Goal: Transaction & Acquisition: Purchase product/service

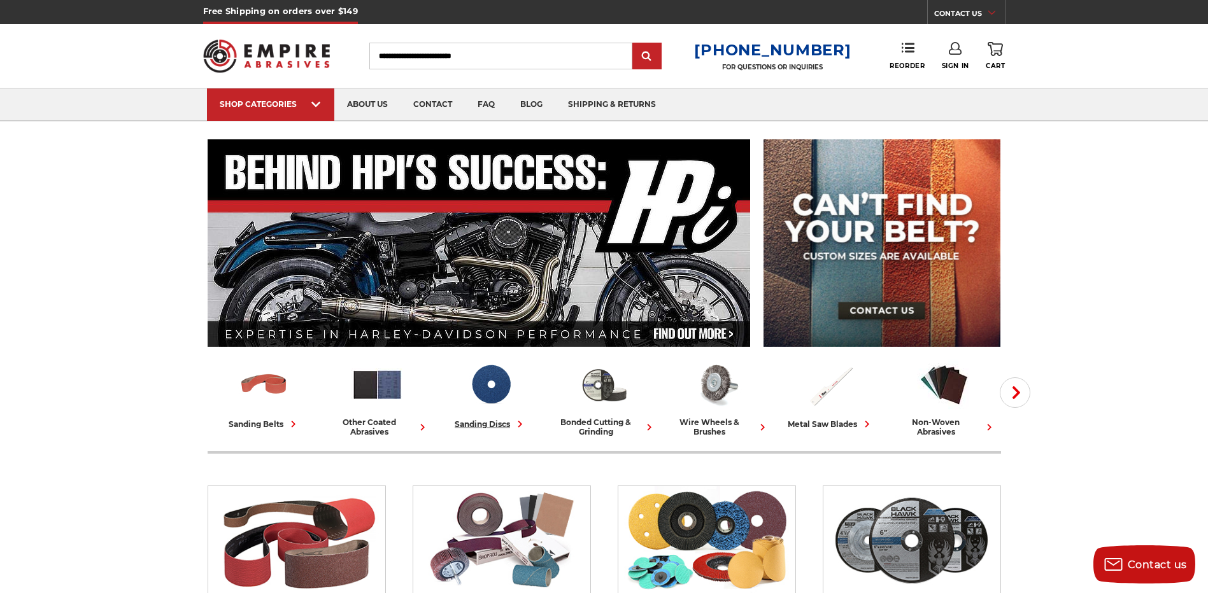
click at [486, 428] on div "sanding discs" at bounding box center [491, 424] width 72 height 13
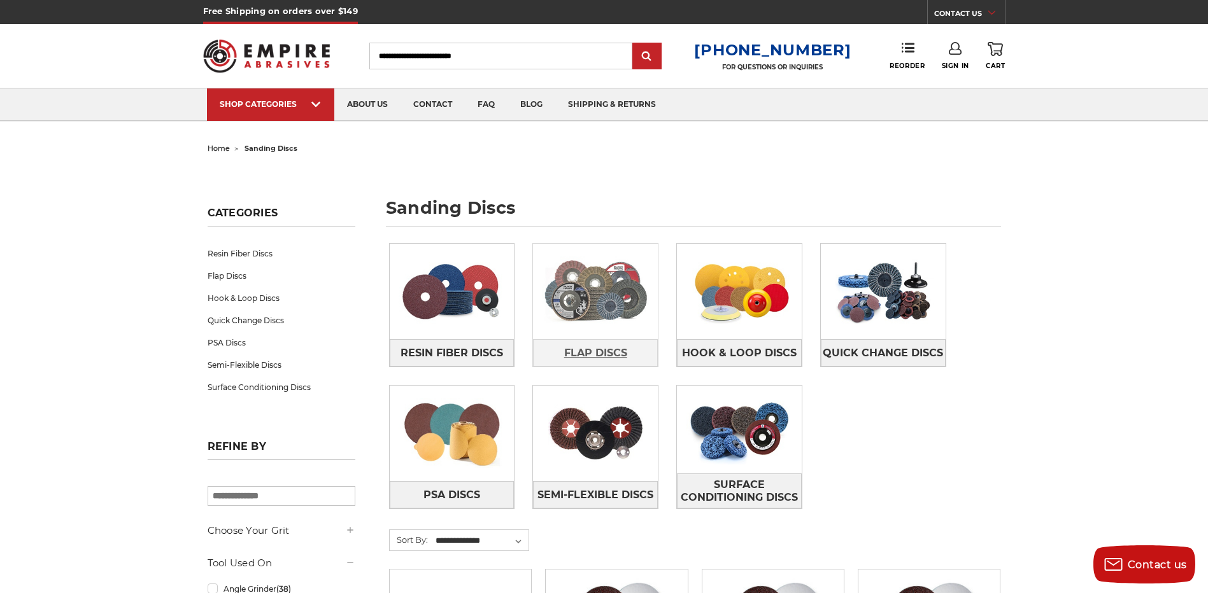
click at [611, 353] on span "Flap Discs" at bounding box center [595, 354] width 63 height 22
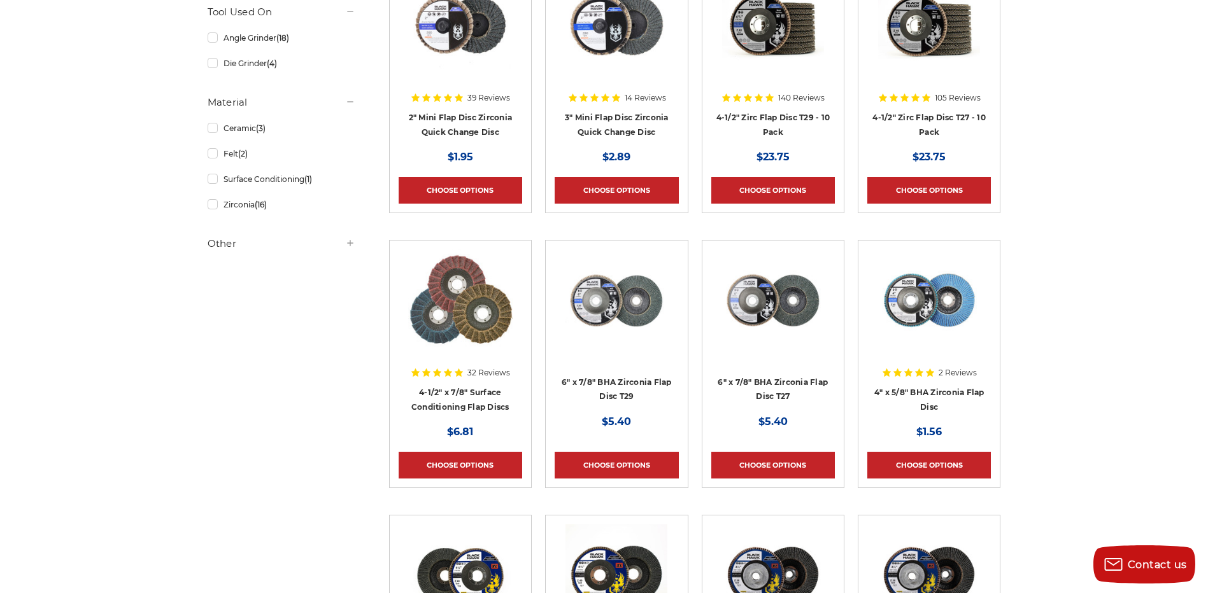
scroll to position [318, 0]
click at [458, 406] on link "4-1/2" x 7/8" Surface Conditioning Flap Discs" at bounding box center [460, 399] width 98 height 24
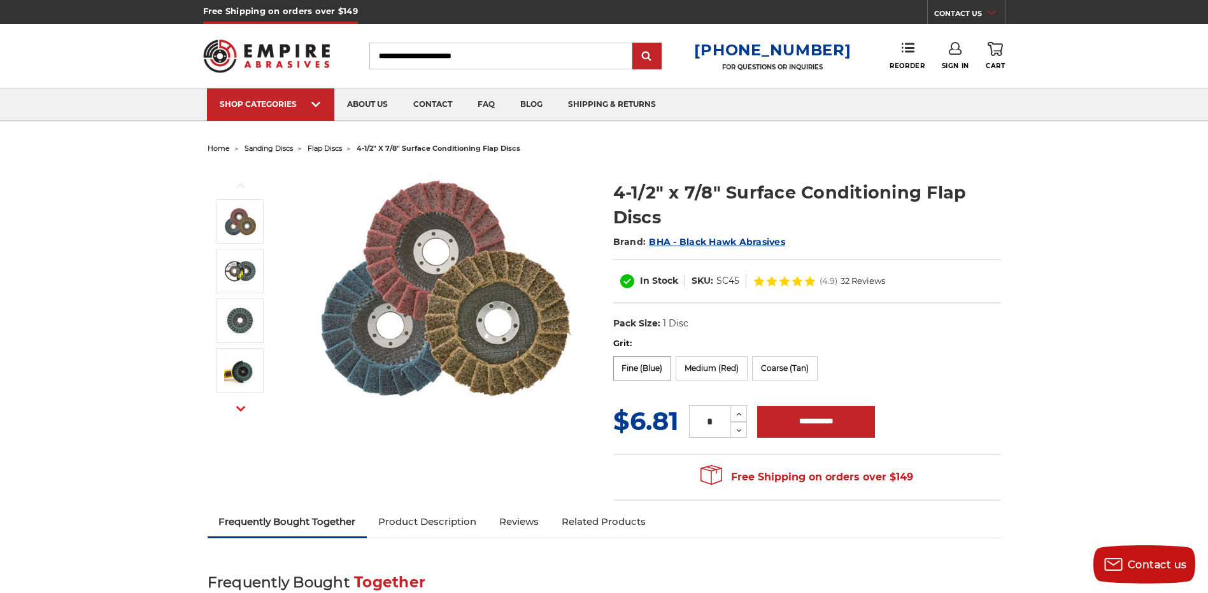
click at [641, 367] on label "Fine (Blue)" at bounding box center [642, 369] width 59 height 24
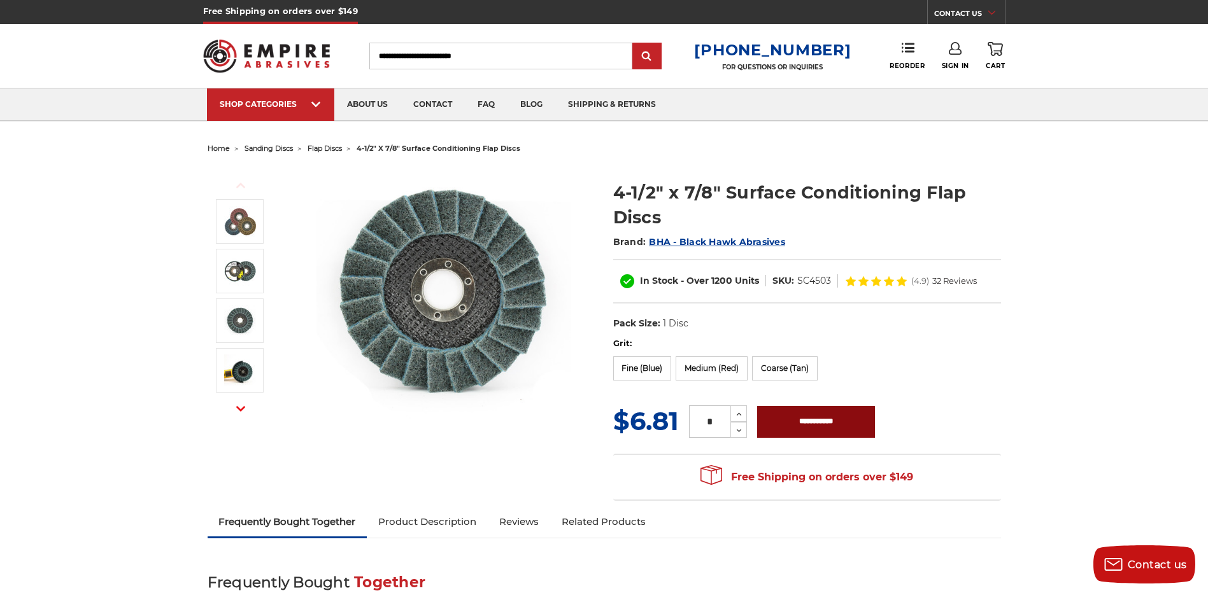
click at [790, 427] on input "**********" at bounding box center [816, 422] width 118 height 32
type input "**********"
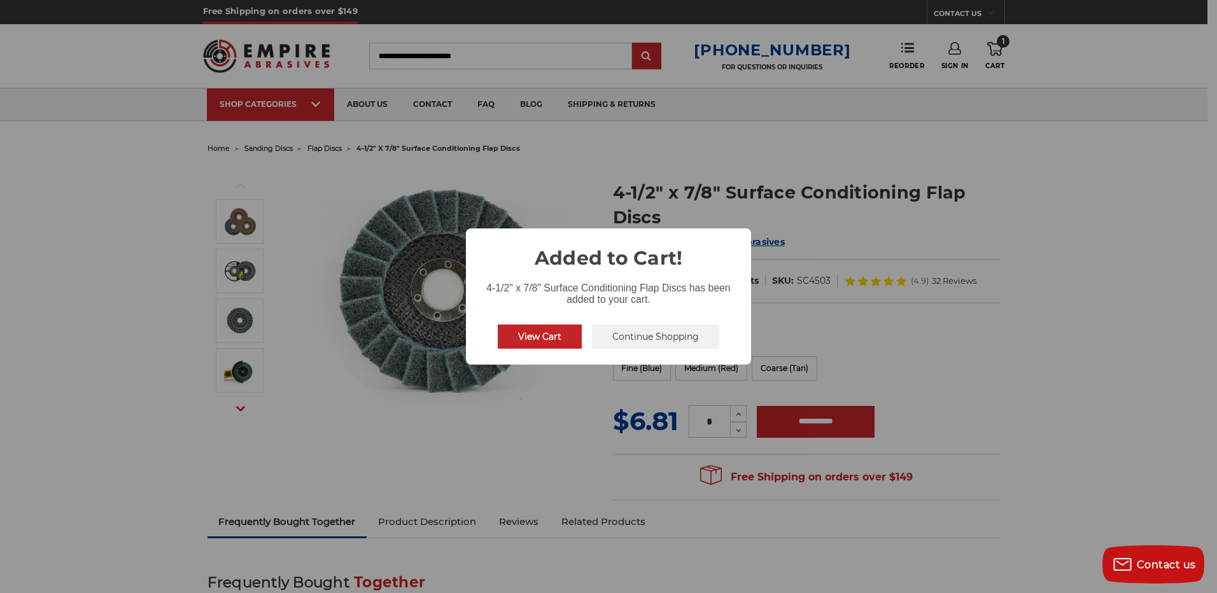
click at [625, 348] on button "Continue Shopping" at bounding box center [655, 337] width 127 height 24
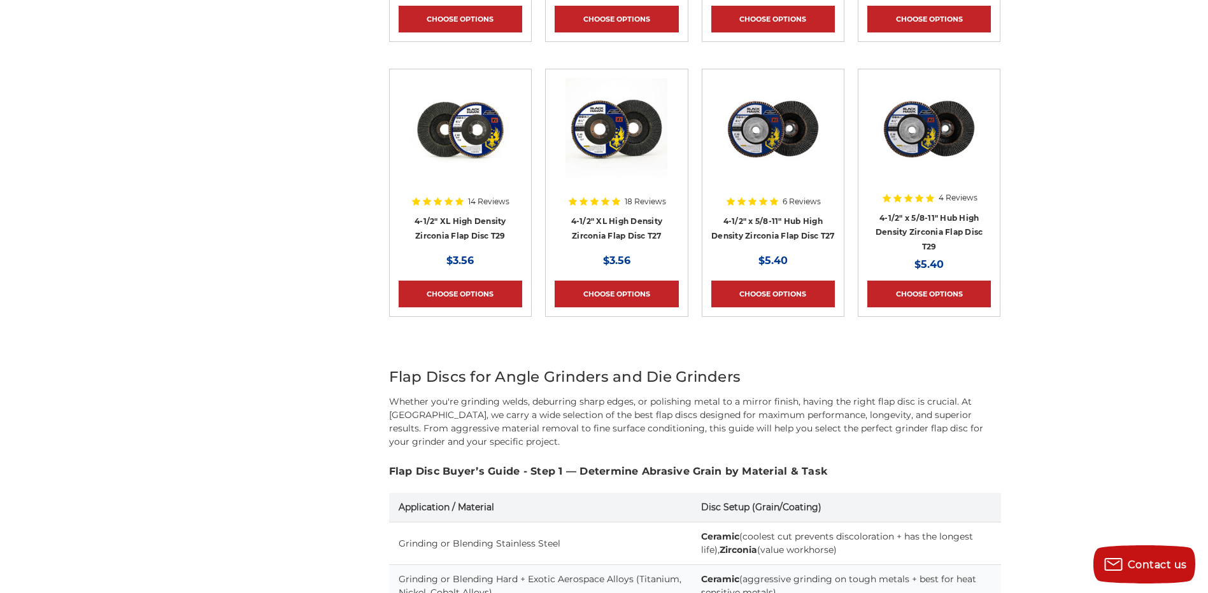
scroll to position [700, 0]
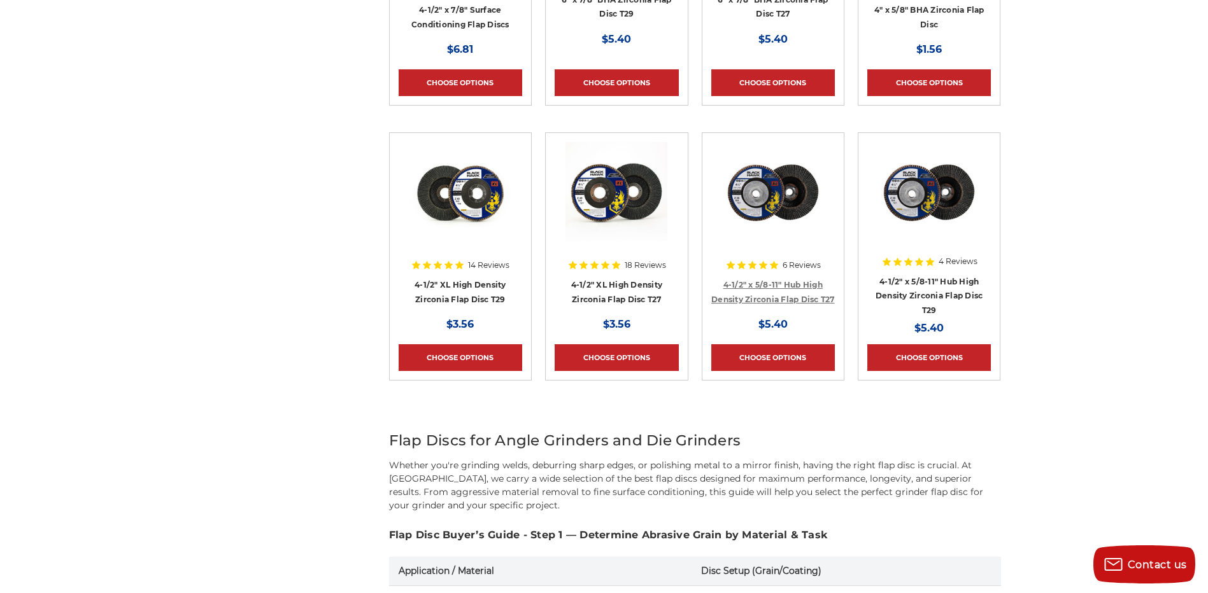
click at [776, 297] on link "4-1/2" x 5/8-11" Hub High Density Zirconia Flap Disc T27" at bounding box center [773, 292] width 124 height 24
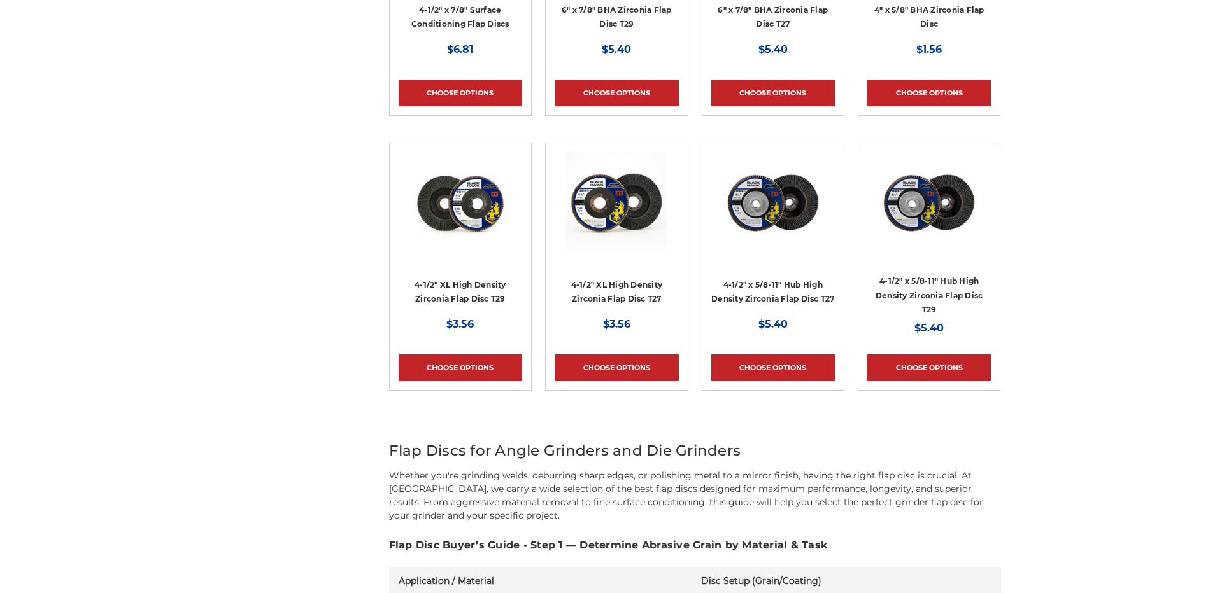
scroll to position [700, 0]
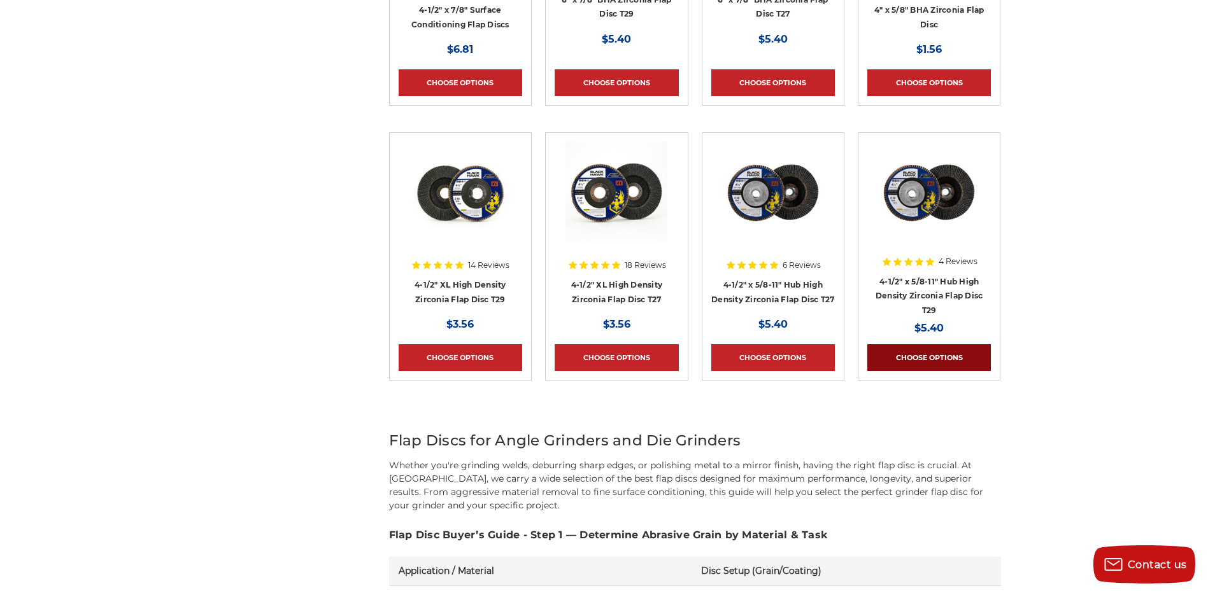
click at [912, 346] on link "Choose Options" at bounding box center [929, 357] width 124 height 27
click at [597, 360] on link "Choose Options" at bounding box center [617, 357] width 124 height 27
click at [428, 362] on link "Choose Options" at bounding box center [461, 357] width 124 height 27
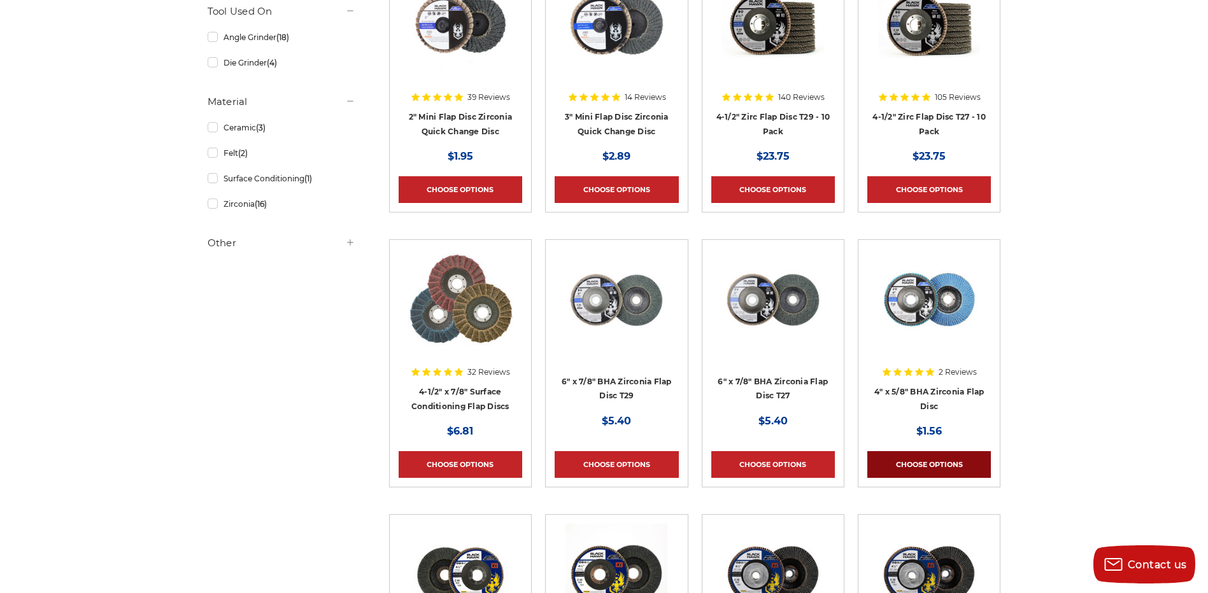
click at [938, 457] on link "Choose Options" at bounding box center [929, 464] width 124 height 27
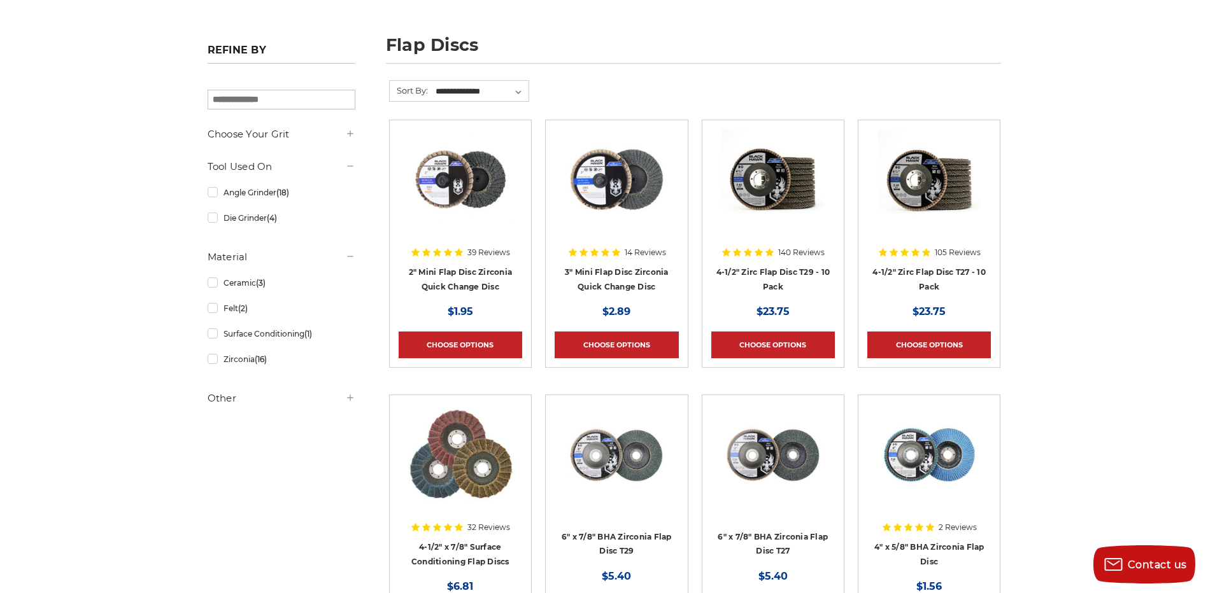
scroll to position [64, 0]
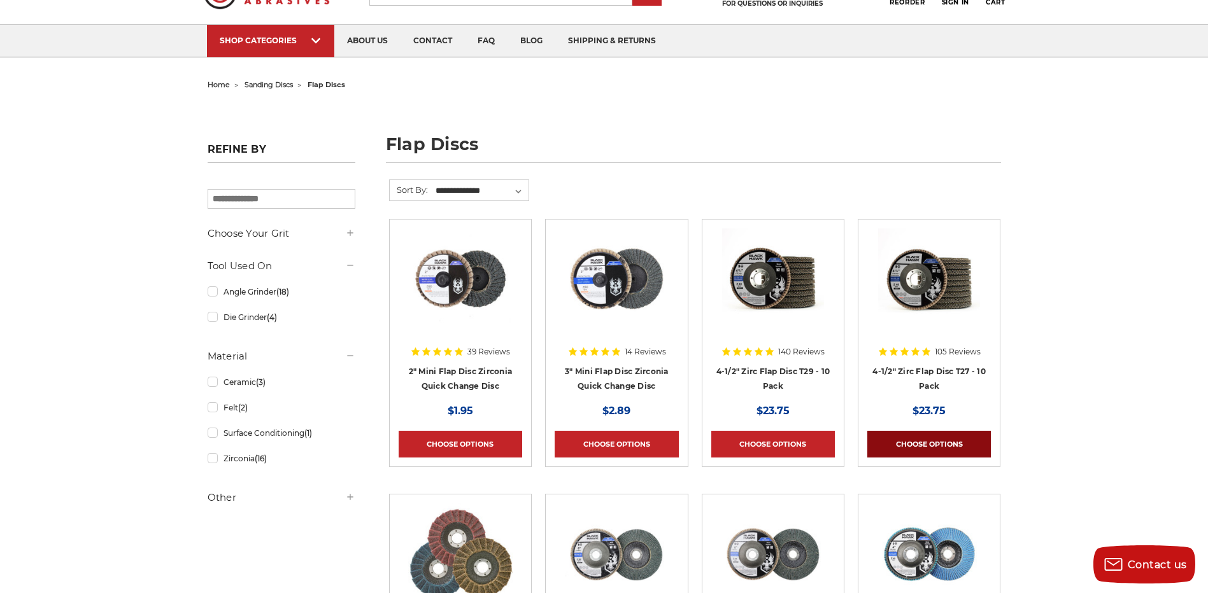
click at [941, 444] on link "Choose Options" at bounding box center [929, 444] width 124 height 27
click at [774, 441] on link "Choose Options" at bounding box center [773, 444] width 124 height 27
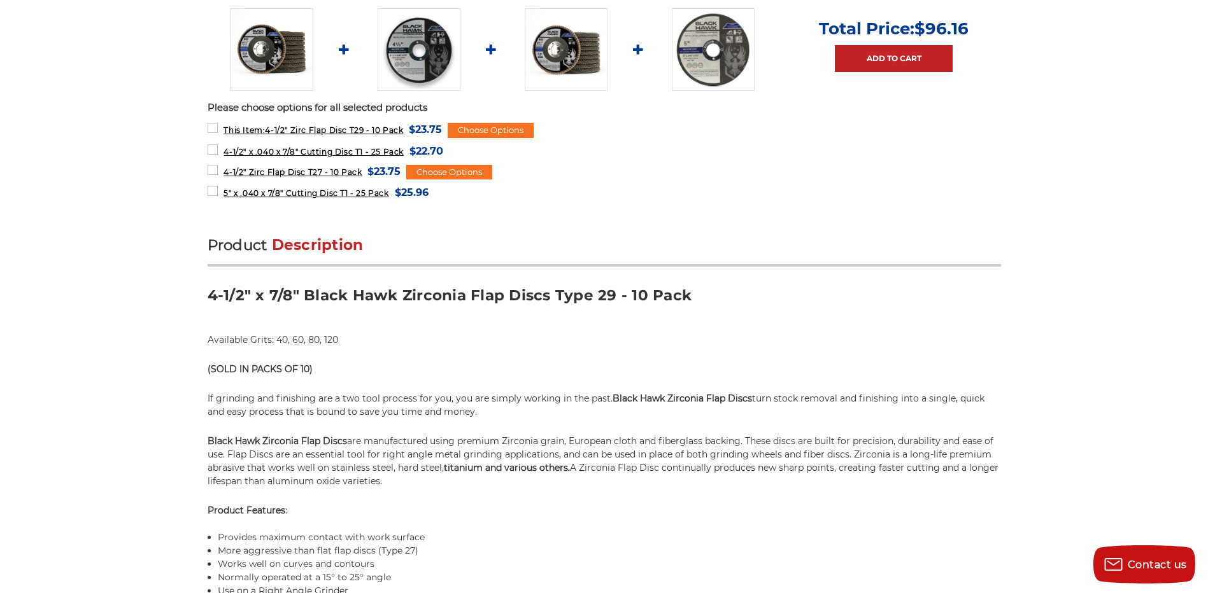
scroll to position [764, 0]
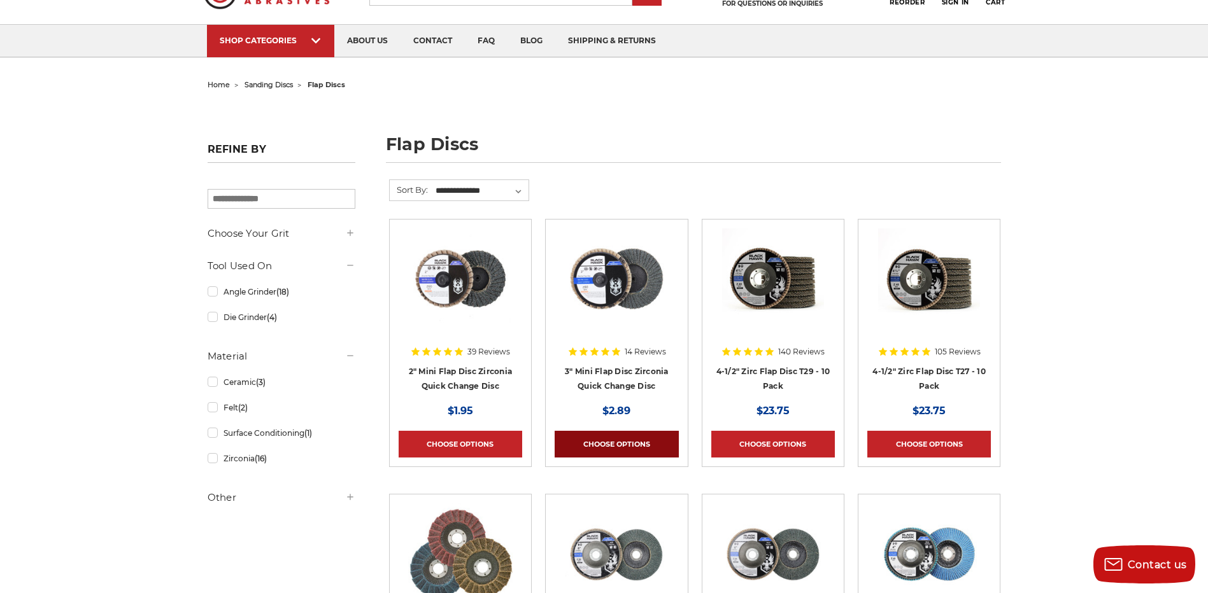
click at [601, 438] on link "Choose Options" at bounding box center [617, 444] width 124 height 27
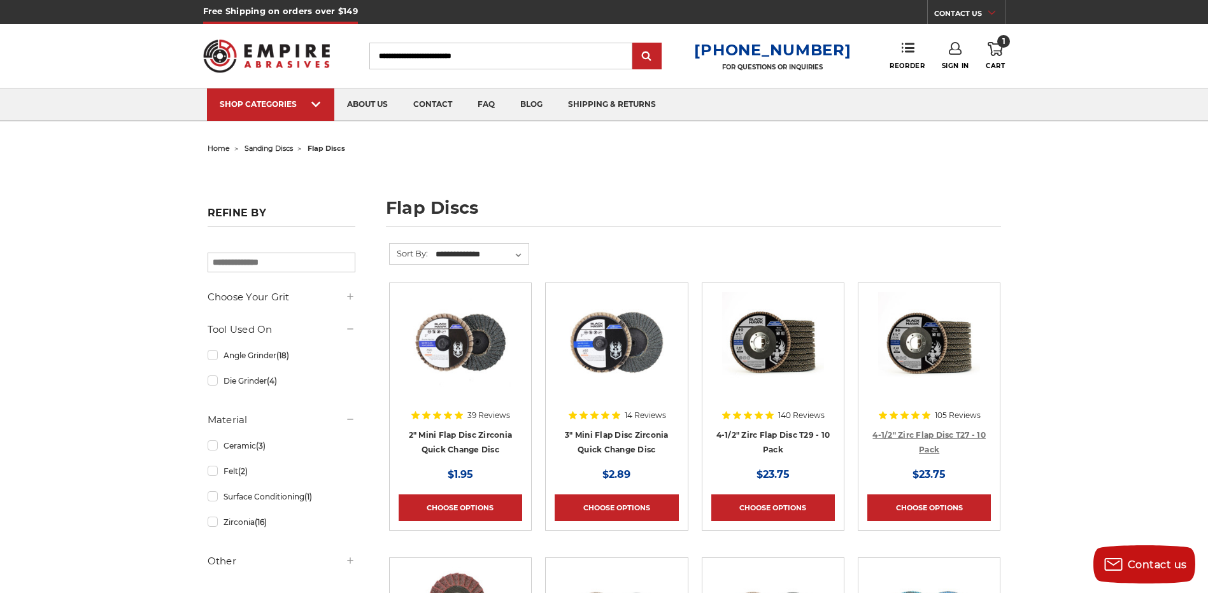
click at [951, 435] on link "4-1/2" Zirc Flap Disc T27 - 10 Pack" at bounding box center [928, 442] width 113 height 24
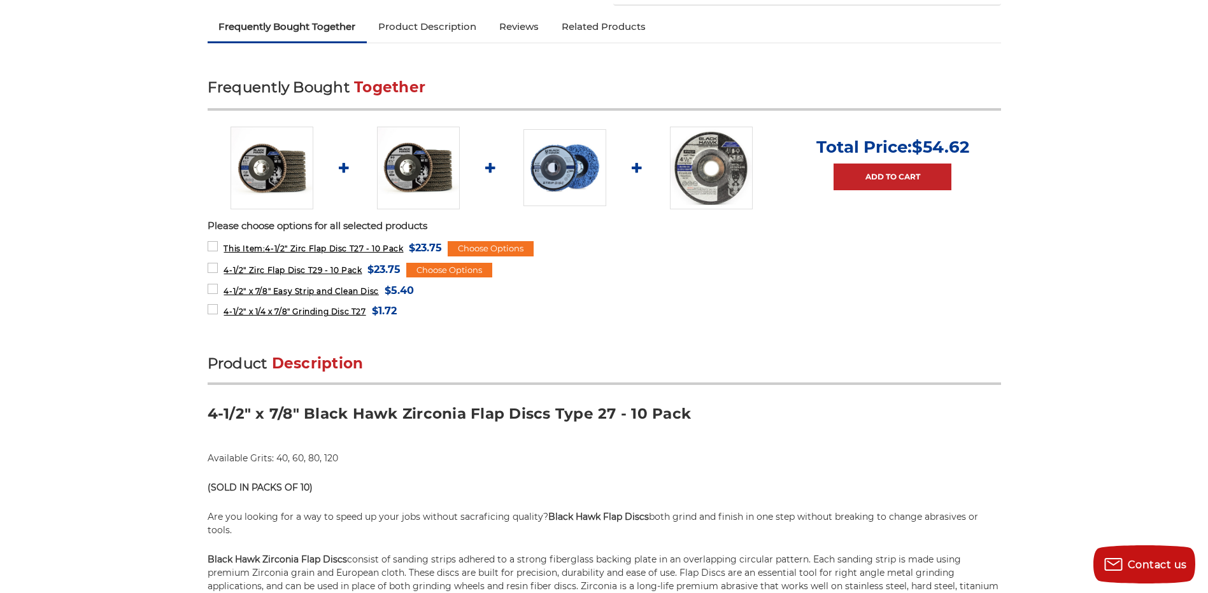
scroll to position [637, 0]
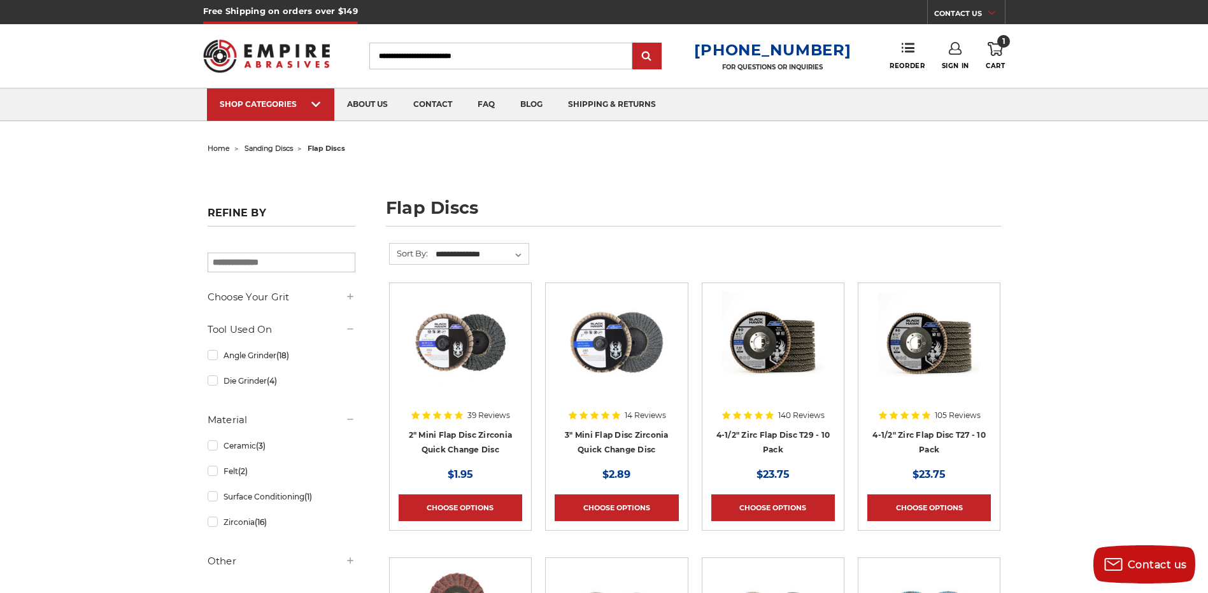
click at [776, 440] on h4 "4-1/2" Zirc Flap Disc T29 - 10 Pack" at bounding box center [773, 446] width 124 height 36
click at [773, 430] on link "4-1/2" Zirc Flap Disc T29 - 10 Pack" at bounding box center [773, 442] width 114 height 24
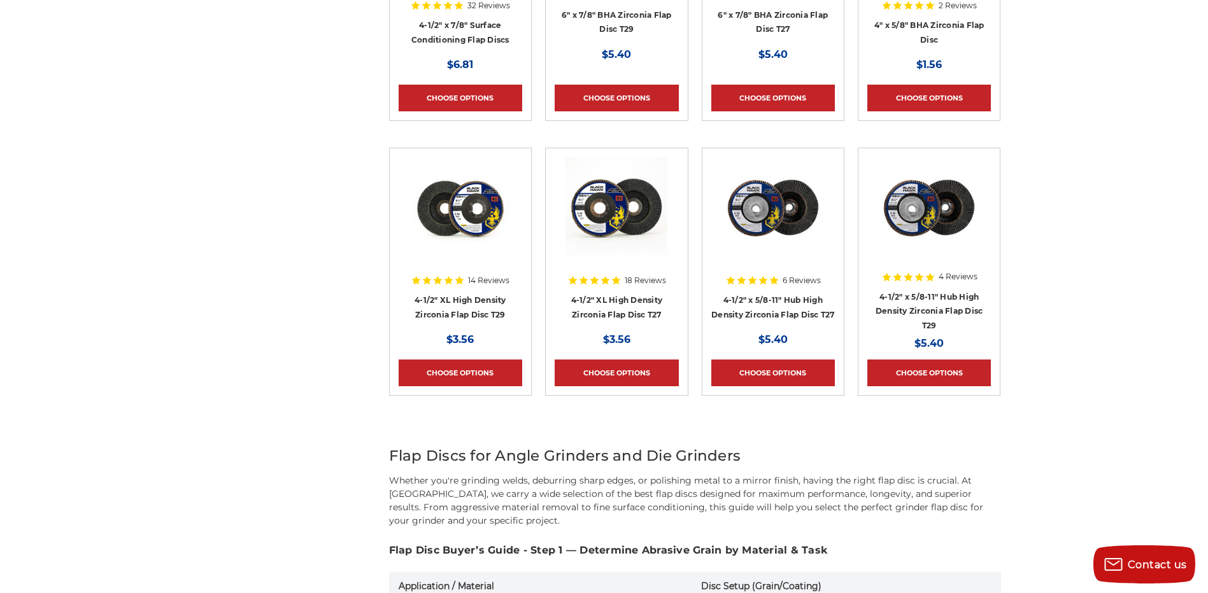
scroll to position [764, 0]
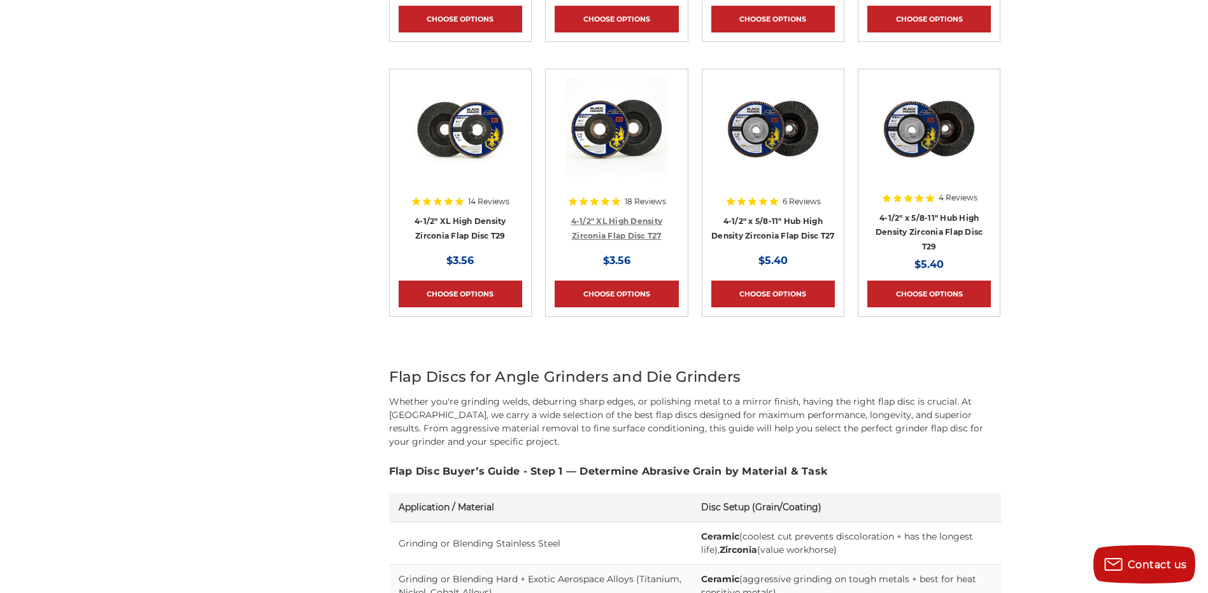
click at [615, 220] on link "4-1/2" XL High Density Zirconia Flap Disc T27" at bounding box center [617, 228] width 92 height 24
click at [479, 220] on link "4-1/2" XL High Density Zirconia Flap Disc T29" at bounding box center [460, 228] width 92 height 24
